Goal: Find specific fact: Find specific fact

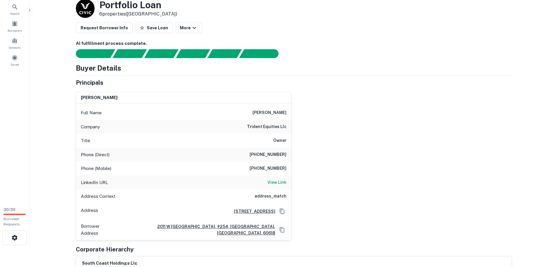
scroll to position [29, 0]
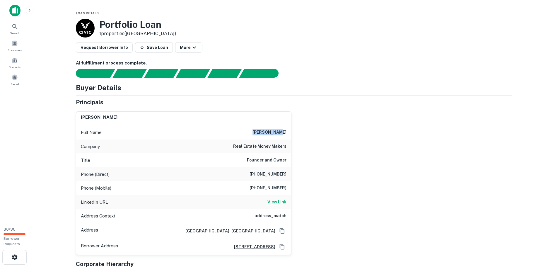
drag, startPoint x: 259, startPoint y: 134, endPoint x: 299, endPoint y: 136, distance: 39.6
click at [299, 136] on div "[PERSON_NAME] Full Name [PERSON_NAME] Company real estate money makers Title Fo…" at bounding box center [291, 181] width 440 height 148
copy h6 "[PERSON_NAME]"
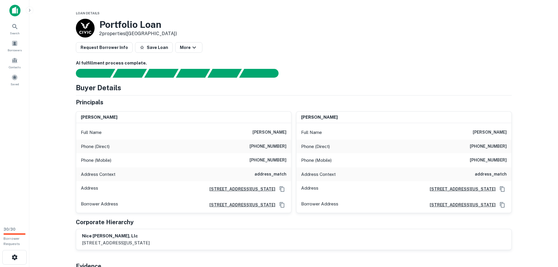
click at [92, 92] on h4 "Buyer Details" at bounding box center [98, 87] width 45 height 11
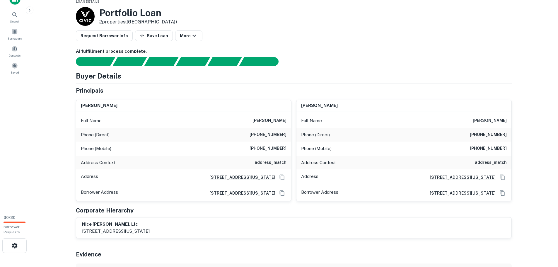
scroll to position [29, 0]
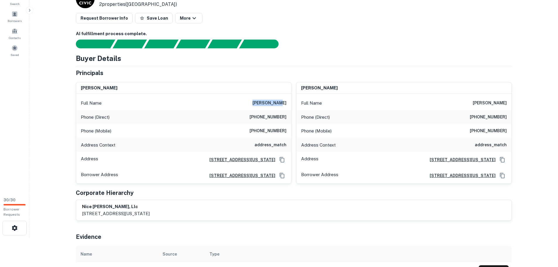
drag, startPoint x: 262, startPoint y: 102, endPoint x: 288, endPoint y: 106, distance: 26.6
click at [288, 106] on div "Full Name jose r pena" at bounding box center [183, 103] width 215 height 14
copy h6 "jose r pena"
